Goal: Navigation & Orientation: Find specific page/section

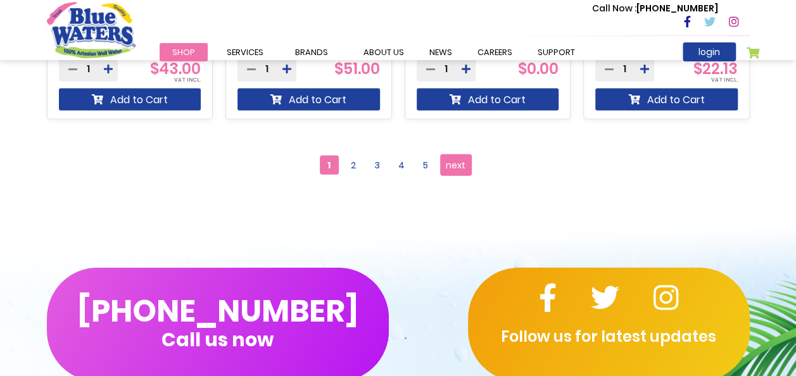
scroll to position [1334, 0]
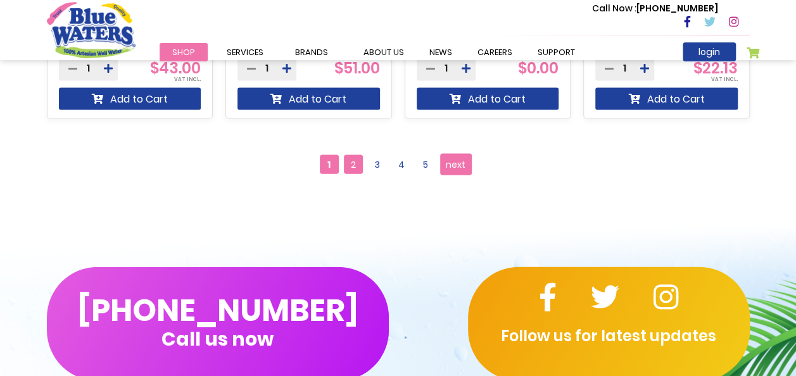
click at [354, 160] on span "2" at bounding box center [353, 164] width 19 height 19
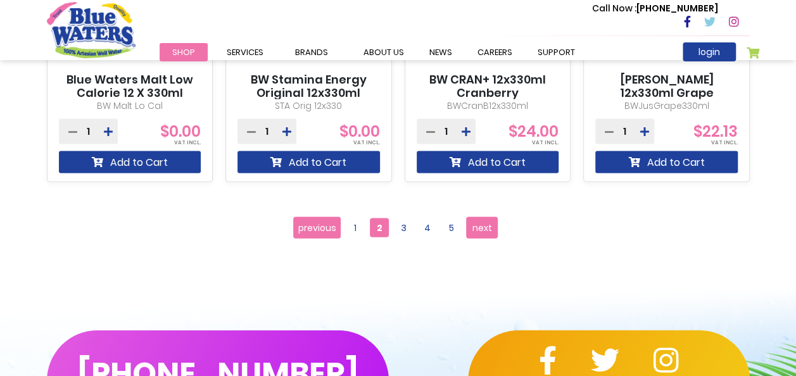
scroll to position [1272, 0]
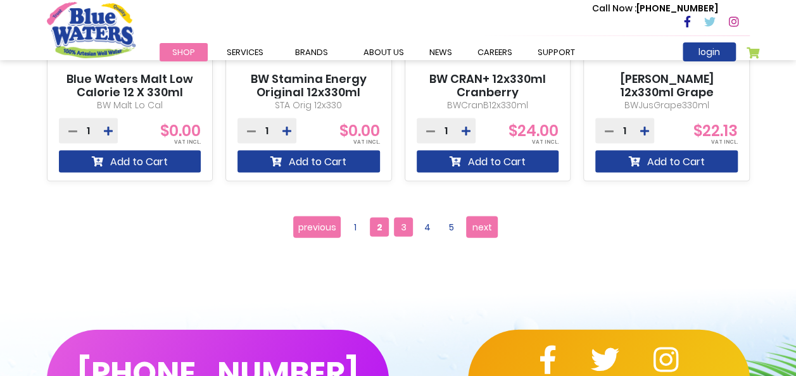
click at [409, 226] on span "3" at bounding box center [403, 227] width 19 height 19
